Goal: Check status: Check status

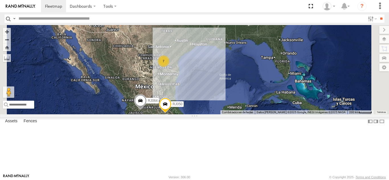
scroll to position [26, 0]
click at [0, 0] on div "RJ050" at bounding box center [0, 0] width 0 height 0
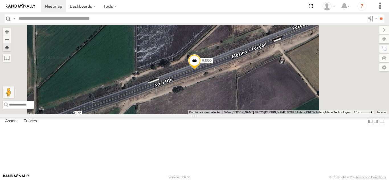
click at [201, 70] on span at bounding box center [194, 61] width 13 height 15
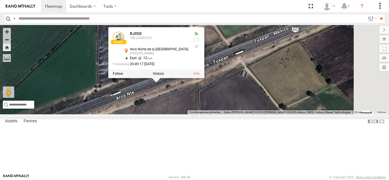
drag, startPoint x: 295, startPoint y: 119, endPoint x: 257, endPoint y: 131, distance: 40.2
click at [257, 114] on div "RJ050 RJ050 100 LOGISTICS [GEOGRAPHIC_DATA] [PERSON_NAME] 20.08946 , -99.31326 …" at bounding box center [194, 69] width 389 height 89
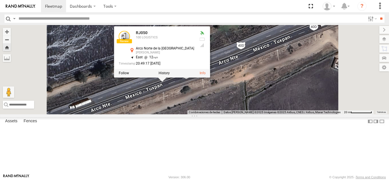
drag, startPoint x: 259, startPoint y: 152, endPoint x: 252, endPoint y: 133, distance: 20.6
click at [252, 114] on div "RJ050 RJ050 100 LOGISTICS [GEOGRAPHIC_DATA] [PERSON_NAME] 20.08946 , -99.31326 …" at bounding box center [194, 69] width 389 height 89
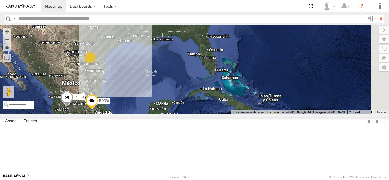
drag, startPoint x: 238, startPoint y: 109, endPoint x: 224, endPoint y: 103, distance: 14.4
click at [224, 103] on div "RJ081 7 RJ050 RJ064" at bounding box center [194, 69] width 389 height 89
click at [0, 0] on div "RJ050" at bounding box center [0, 0] width 0 height 0
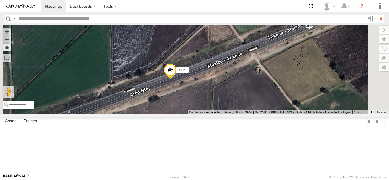
drag, startPoint x: 286, startPoint y: 115, endPoint x: 256, endPoint y: 124, distance: 31.1
click at [257, 114] on div "RJ050" at bounding box center [194, 69] width 389 height 89
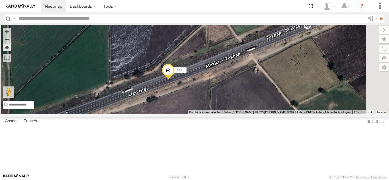
click at [174, 79] on span at bounding box center [168, 71] width 13 height 15
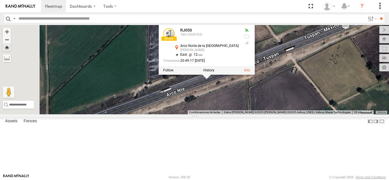
drag, startPoint x: 213, startPoint y: 135, endPoint x: 261, endPoint y: 134, distance: 47.8
click at [261, 114] on div "RJ050 RJ050 100 LOGISTICS [GEOGRAPHIC_DATA] [PERSON_NAME] 20.08946 , -99.31326 …" at bounding box center [194, 69] width 389 height 89
